Goal: Information Seeking & Learning: Learn about a topic

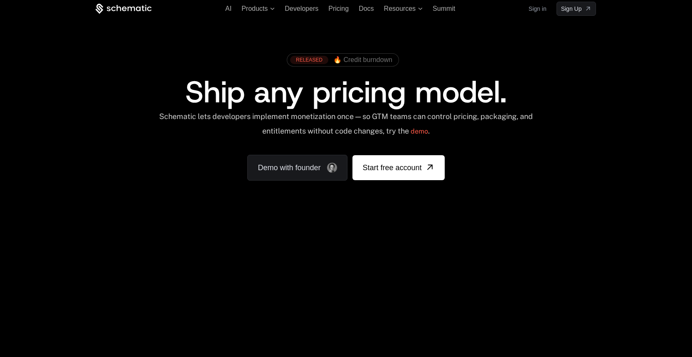
scroll to position [329, 0]
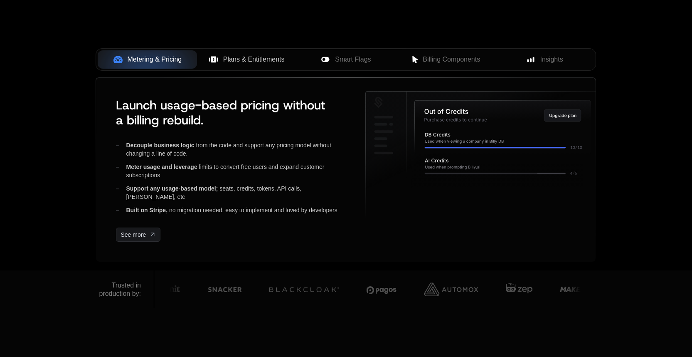
click at [247, 62] on span "Plans & Entitlements" at bounding box center [254, 59] width 62 height 10
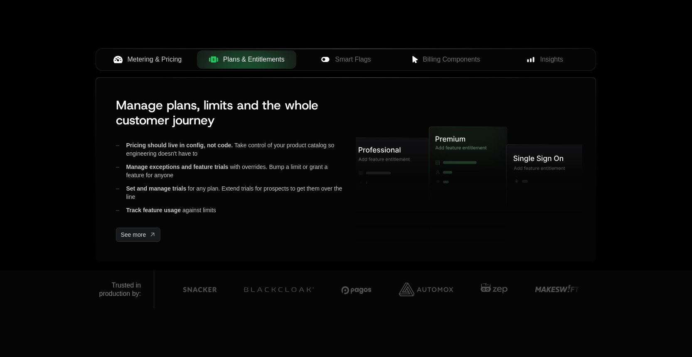
click at [160, 67] on button "Metering & Pricing" at bounding box center [147, 59] width 99 height 18
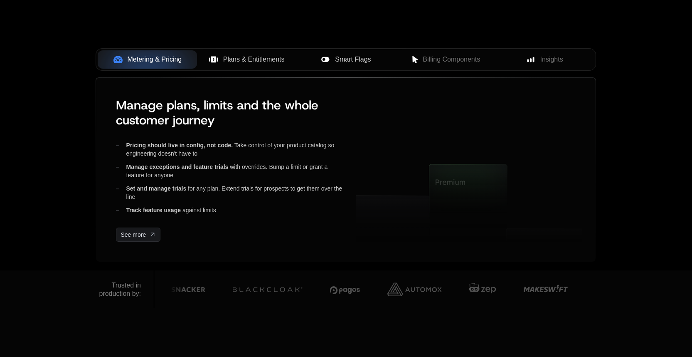
click at [347, 57] on span "Smart Flags" at bounding box center [353, 59] width 36 height 10
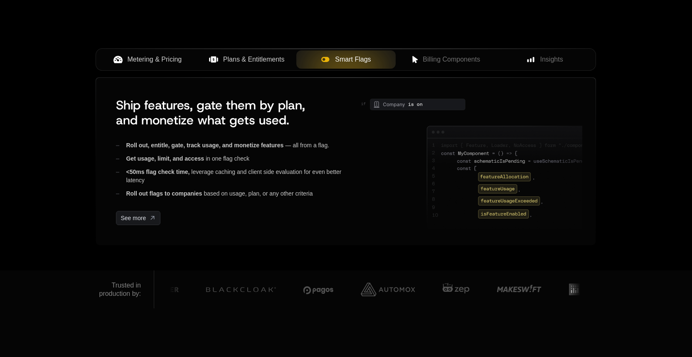
click at [166, 60] on span "Metering & Pricing" at bounding box center [155, 59] width 54 height 10
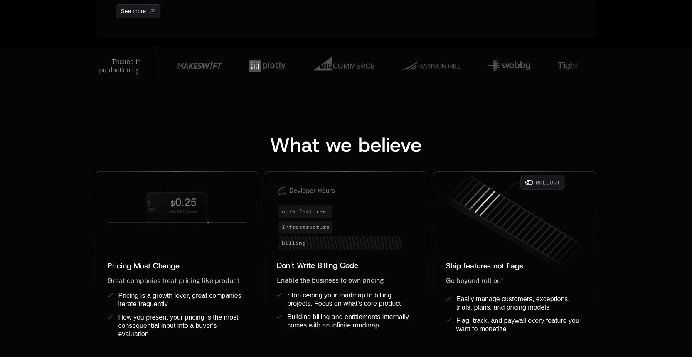
scroll to position [905, 0]
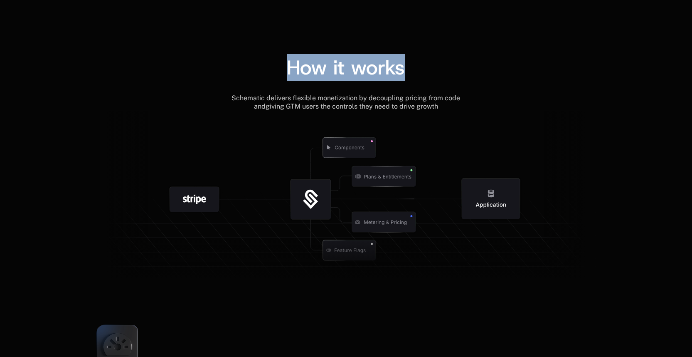
drag, startPoint x: 294, startPoint y: 69, endPoint x: 403, endPoint y: 79, distance: 109.8
click at [403, 77] on div "How it works" at bounding box center [346, 67] width 500 height 20
click at [411, 74] on div "How it works" at bounding box center [346, 67] width 500 height 20
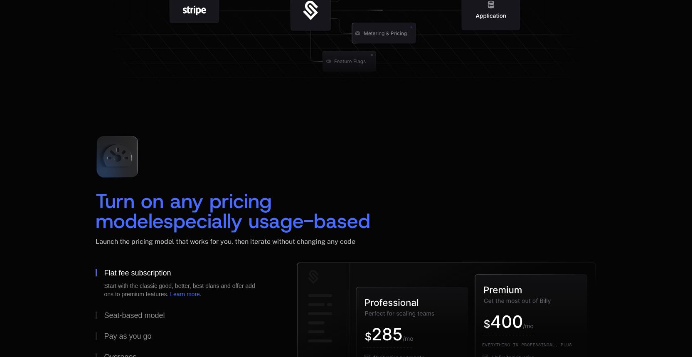
scroll to position [1670, 0]
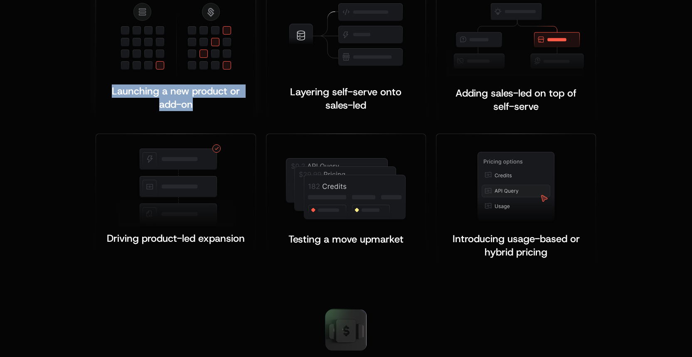
drag, startPoint x: 108, startPoint y: 90, endPoint x: 208, endPoint y: 105, distance: 101.4
click at [208, 105] on div "Launching a new product or add-on ﻿" at bounding box center [175, 97] width 139 height 27
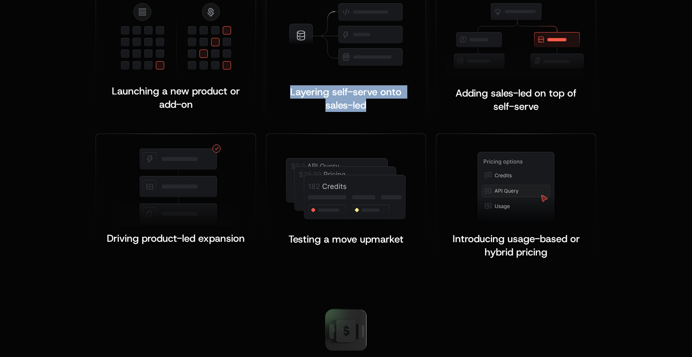
drag, startPoint x: 349, startPoint y: 104, endPoint x: 375, endPoint y: 107, distance: 25.6
click at [374, 107] on div "Layering self-serve onto sales-led ﻿ ﻿" at bounding box center [345, 98] width 139 height 27
click at [375, 107] on div "Layering self-serve onto sales-led ﻿ ﻿" at bounding box center [345, 98] width 139 height 27
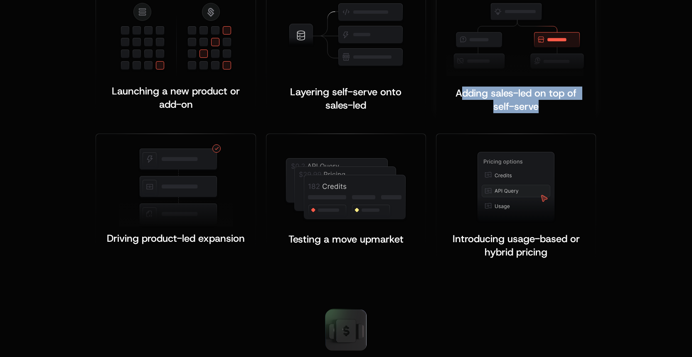
drag, startPoint x: 514, startPoint y: 117, endPoint x: 541, endPoint y: 110, distance: 27.6
click at [539, 110] on div "Adding sales-led on top of self-serve ﻿ ﻿" at bounding box center [515, 99] width 139 height 27
click at [542, 109] on div "Adding sales-led on top of self-serve ﻿ ﻿" at bounding box center [515, 99] width 139 height 27
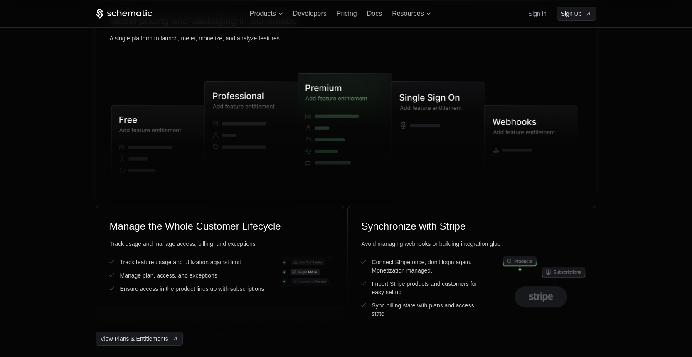
scroll to position [2051, 0]
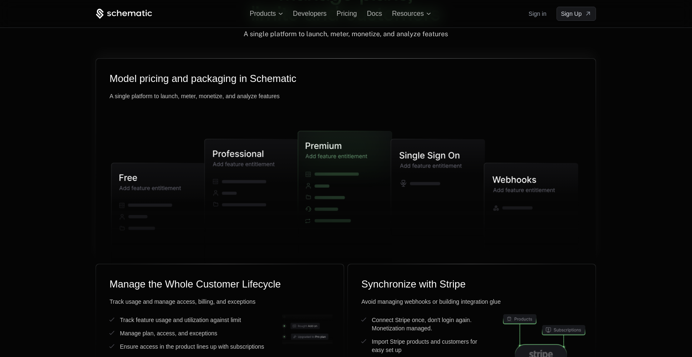
drag, startPoint x: 206, startPoint y: 85, endPoint x: 264, endPoint y: 90, distance: 58.4
click at [262, 90] on icon at bounding box center [346, 191] width 491 height 239
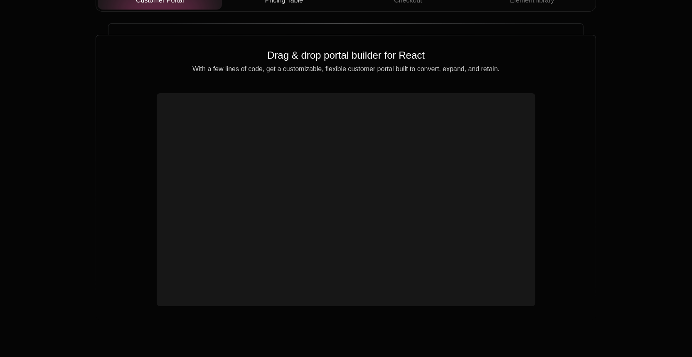
scroll to position [2910, 0]
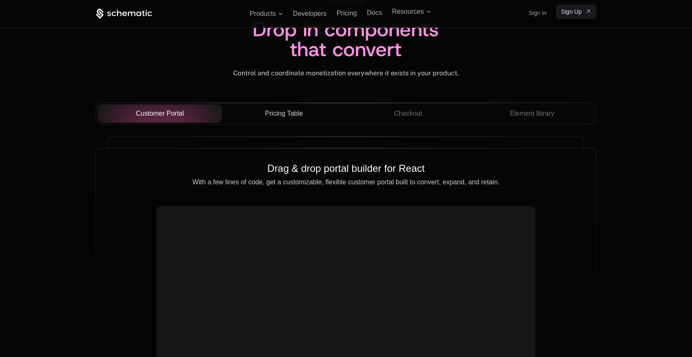
click at [291, 112] on span "Pricing Table" at bounding box center [284, 113] width 38 height 10
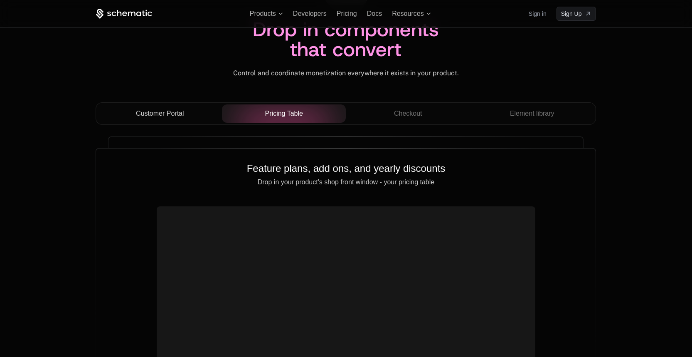
click at [182, 115] on span "Customer Portal" at bounding box center [160, 113] width 48 height 10
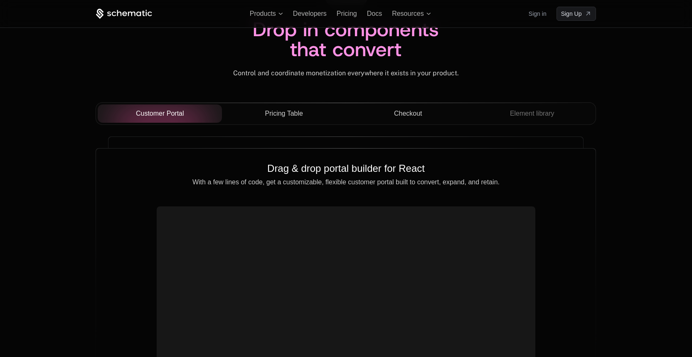
click at [390, 108] on div "Checkout" at bounding box center [408, 113] width 111 height 10
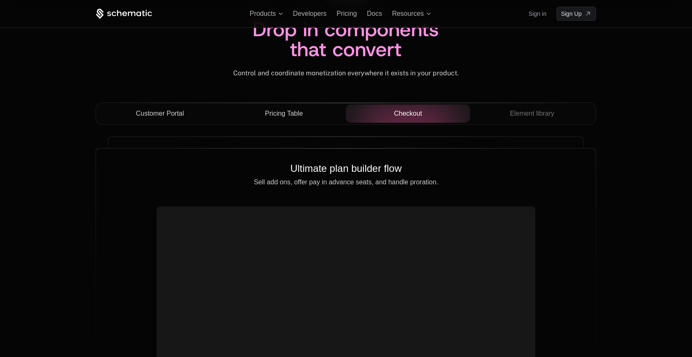
click at [178, 121] on button "Customer Portal" at bounding box center [160, 113] width 124 height 18
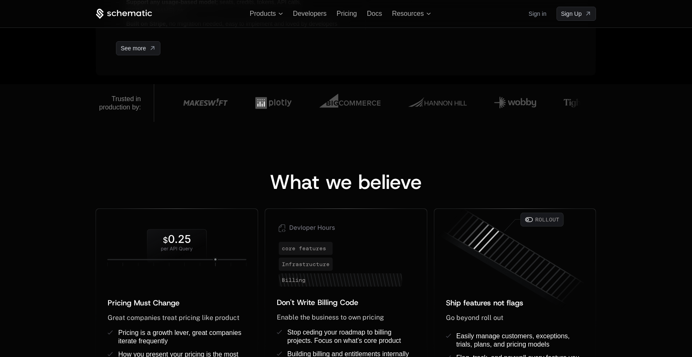
scroll to position [0, 0]
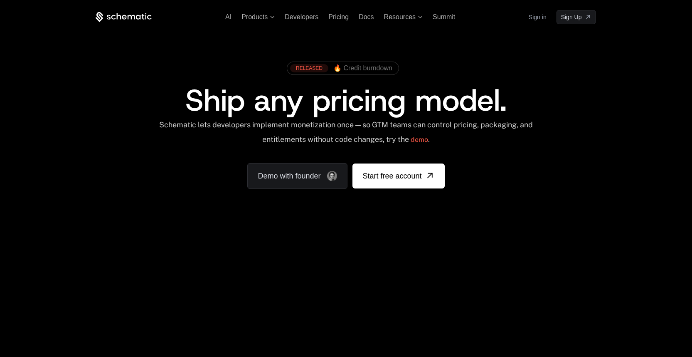
click at [605, 82] on div "RELEASED 🔥 Credit burndown Ship any pricing model. Schematic lets developers im…" at bounding box center [346, 123] width 540 height 198
click at [557, 203] on div "RELEASED 🔥 Credit burndown Ship any pricing model. Schematic lets developers im…" at bounding box center [346, 123] width 540 height 198
